Goal: Check status

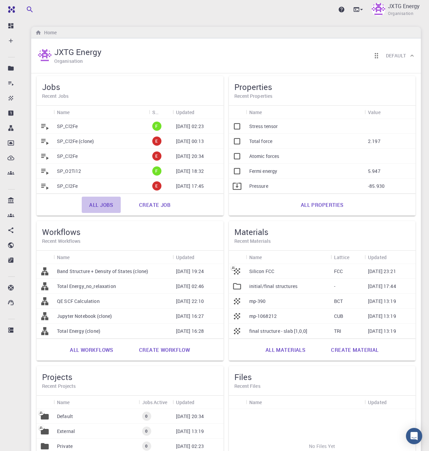
click at [97, 206] on link "All jobs" at bounding box center [101, 204] width 39 height 16
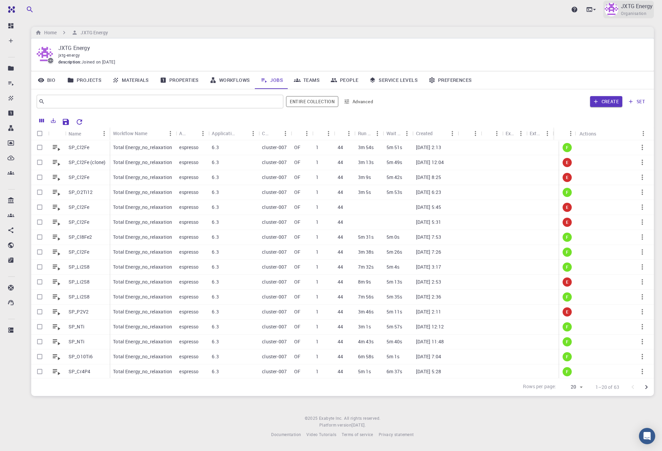
click at [429, 8] on p "JXTG Energy" at bounding box center [637, 6] width 32 height 8
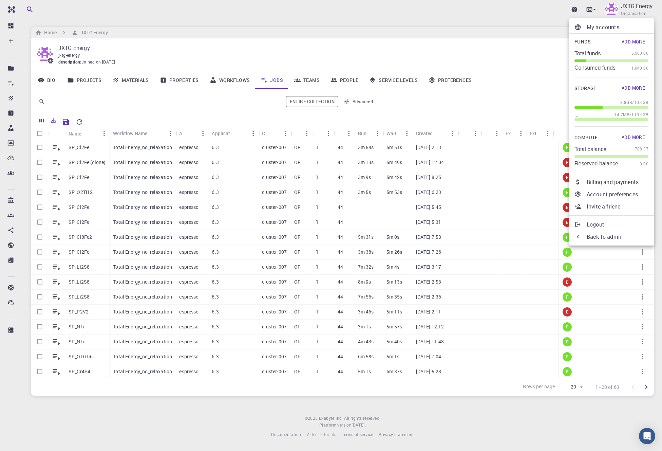
click at [61, 10] on div at bounding box center [331, 225] width 662 height 451
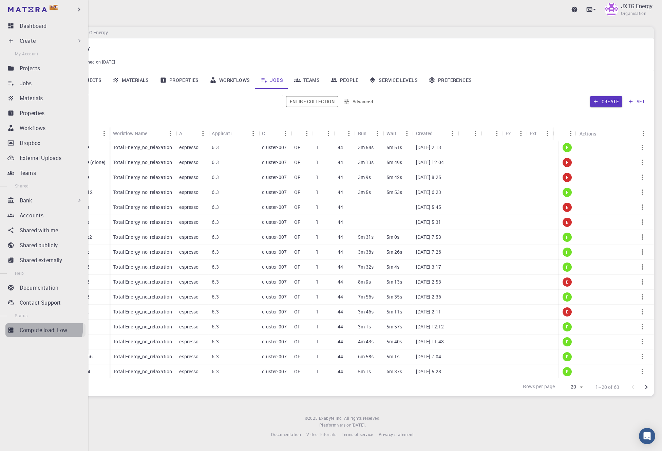
click at [31, 326] on p "Compute load: Low" at bounding box center [44, 330] width 48 height 8
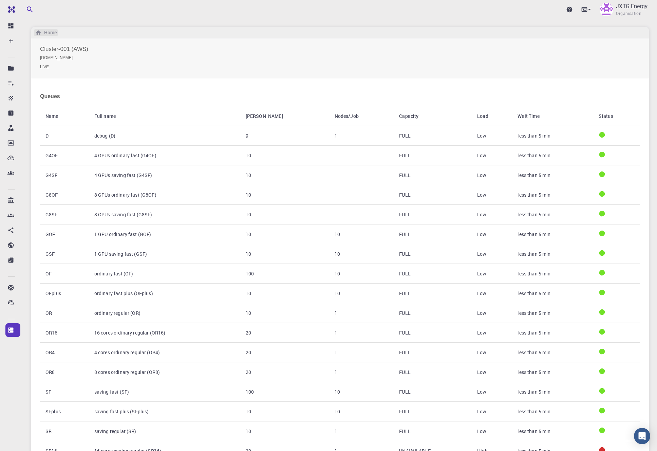
click at [46, 33] on h6 "Home" at bounding box center [48, 32] width 15 height 7
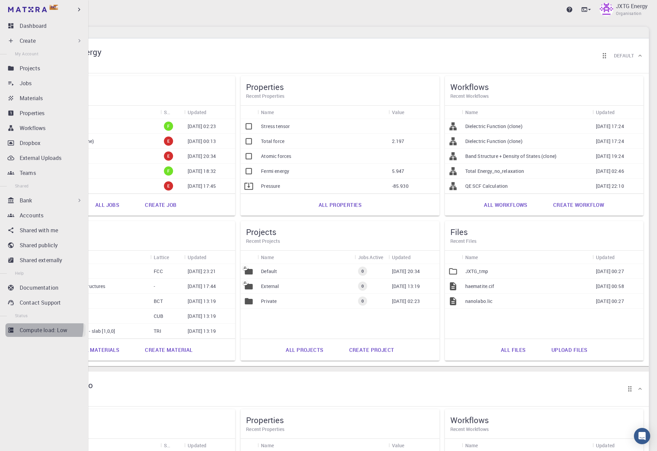
click at [38, 326] on p "Compute load: Low" at bounding box center [44, 330] width 48 height 8
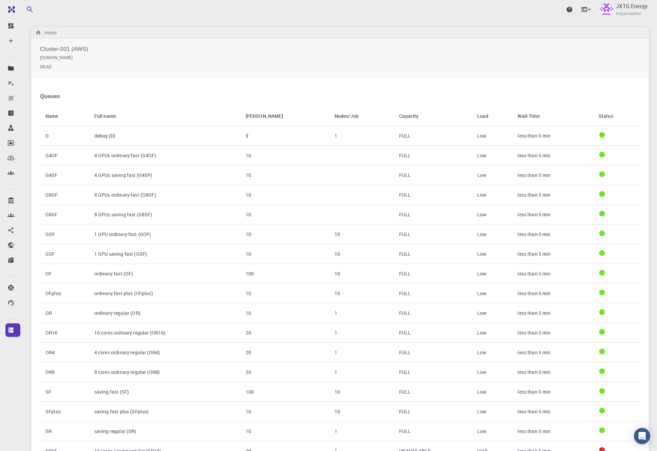
click at [119, 64] on small "DEAD" at bounding box center [340, 67] width 600 height 6
